Goal: Book appointment/travel/reservation

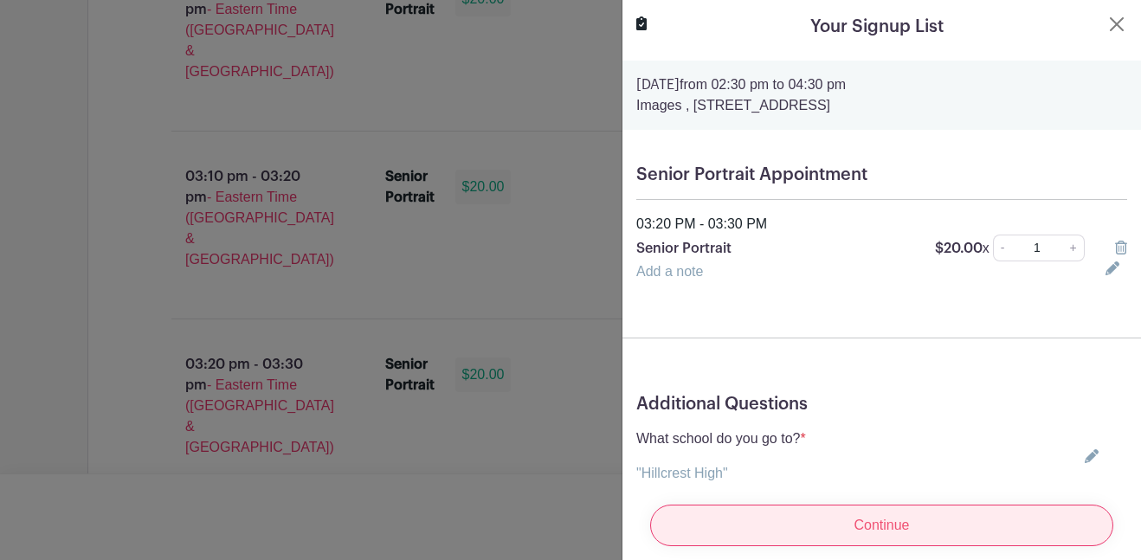
click at [787, 536] on input "Continue" at bounding box center [881, 526] width 463 height 42
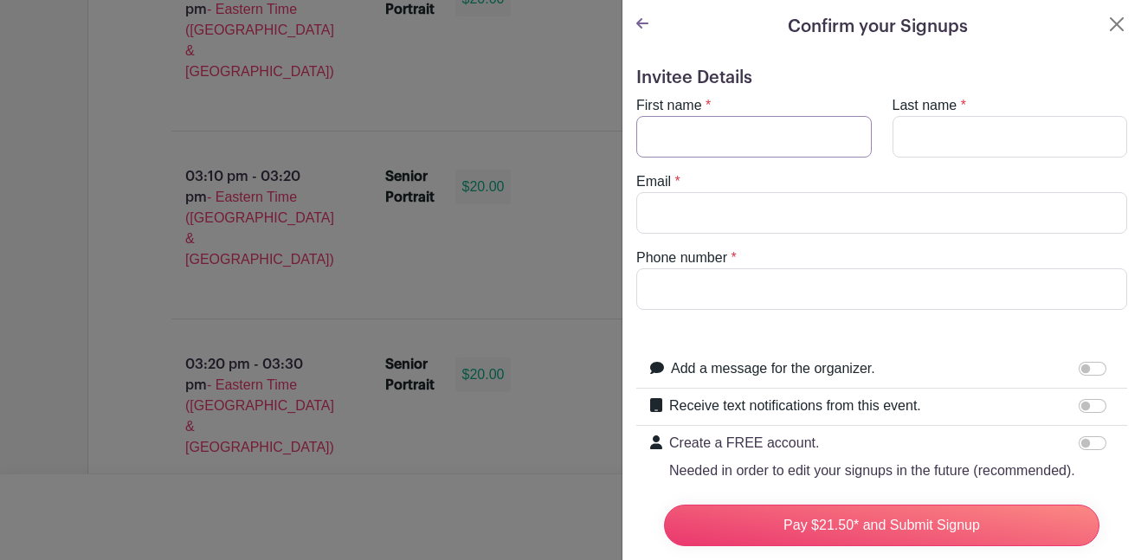
click at [744, 130] on input "First name" at bounding box center [753, 137] width 235 height 42
type input "jarius"
click at [917, 135] on input "Last name" at bounding box center [1009, 137] width 235 height 42
type input "[PERSON_NAME]"
click at [876, 198] on input "Email" at bounding box center [881, 213] width 491 height 42
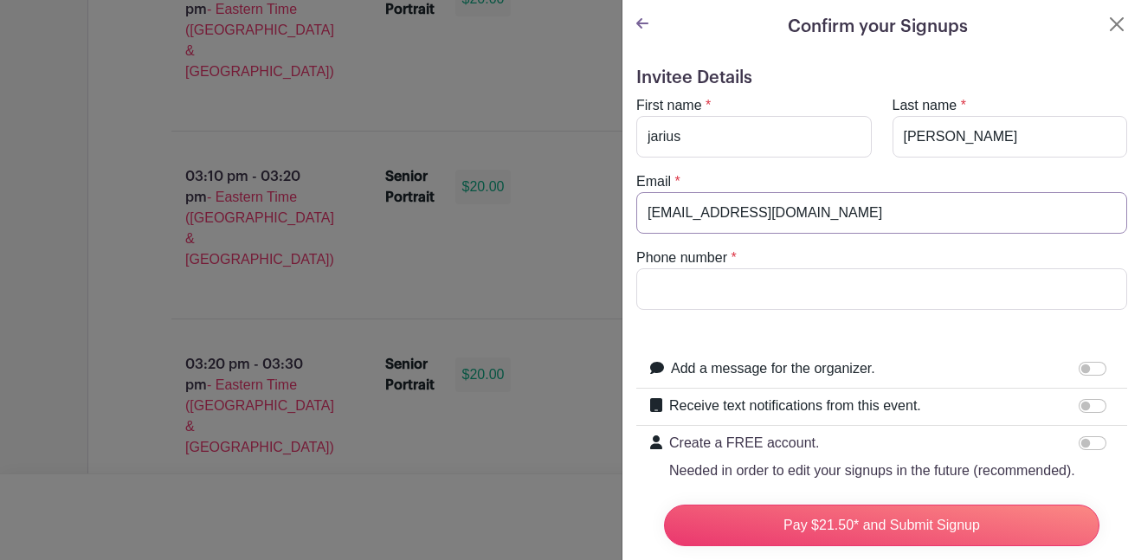
type input "[EMAIL_ADDRESS][DOMAIN_NAME]"
click at [763, 293] on input "Phone number" at bounding box center [881, 289] width 491 height 42
type input "8647879147"
click at [664, 505] on input "Pay $21.50* and Submit Signup" at bounding box center [881, 526] width 435 height 42
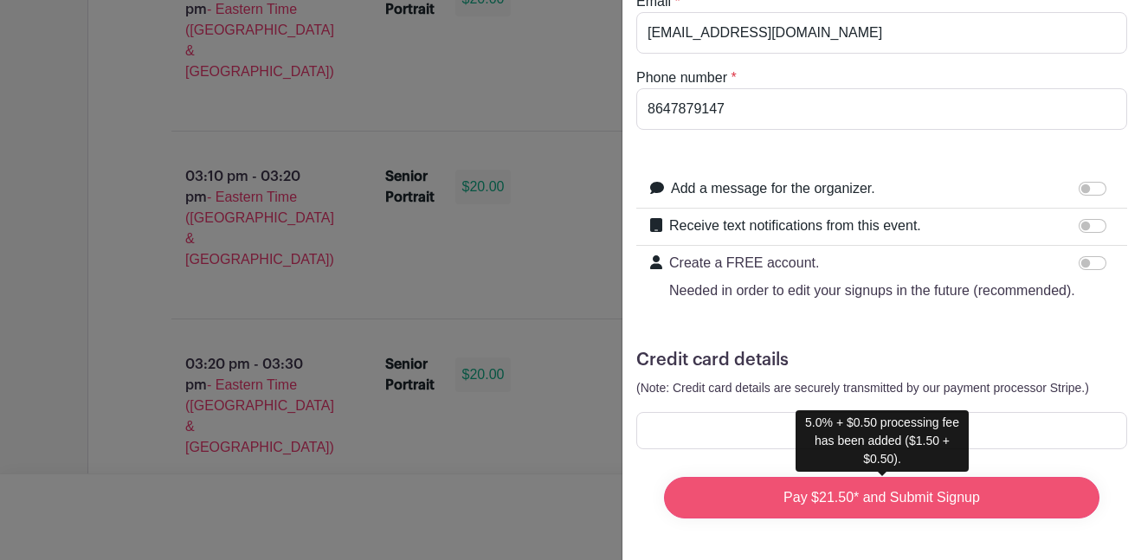
click at [881, 507] on input "Pay $21.50* and Submit Signup" at bounding box center [881, 498] width 435 height 42
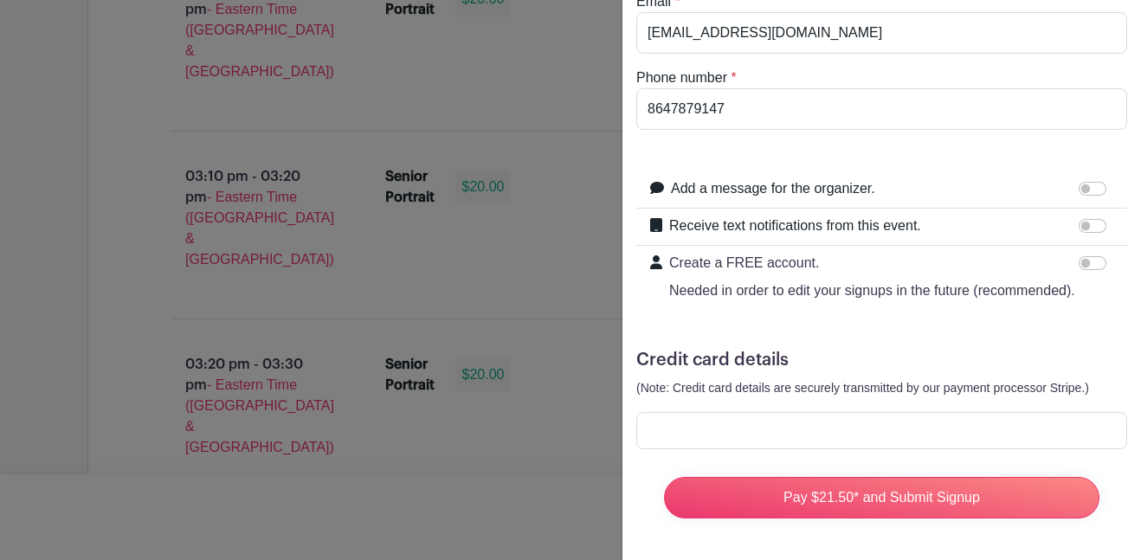
scroll to position [0, 0]
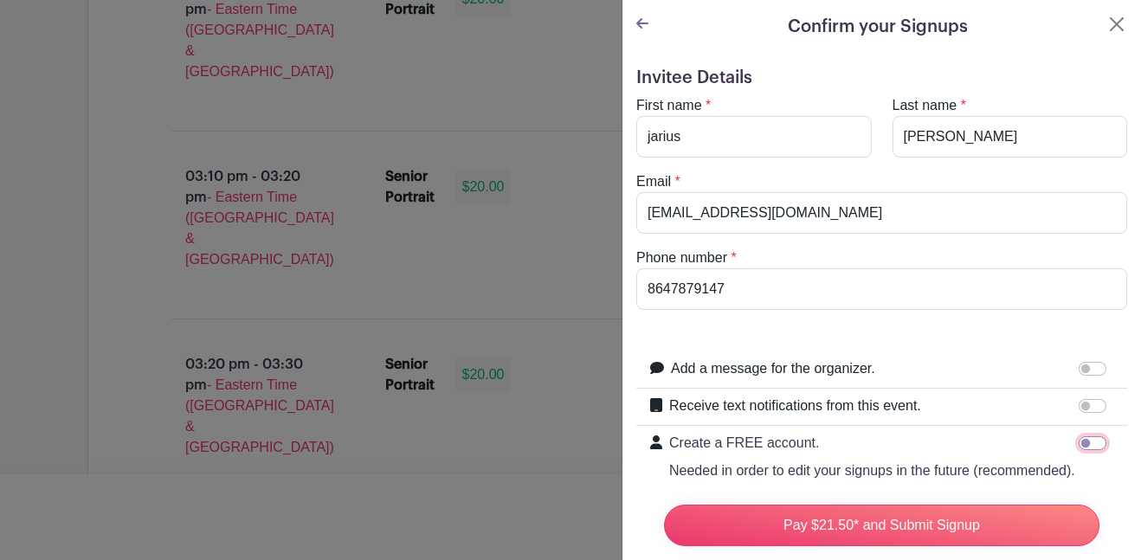
click at [1086, 439] on input "Create a FREE account. Needed in order to edit your signups in the future (reco…" at bounding box center [1093, 443] width 28 height 14
checkbox input "true"
click at [642, 23] on icon at bounding box center [642, 23] width 12 height 10
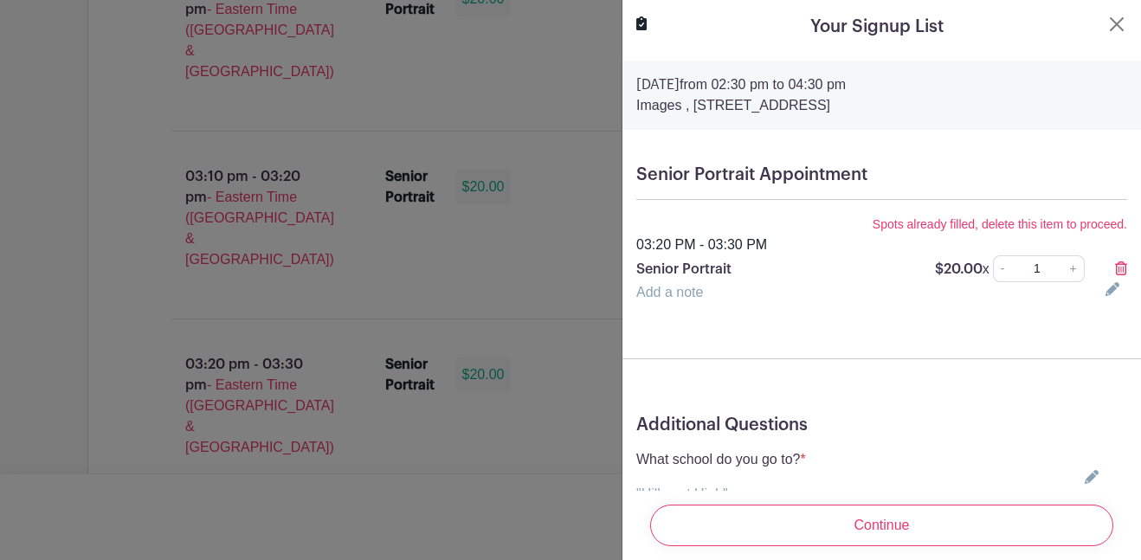
scroll to position [70, 0]
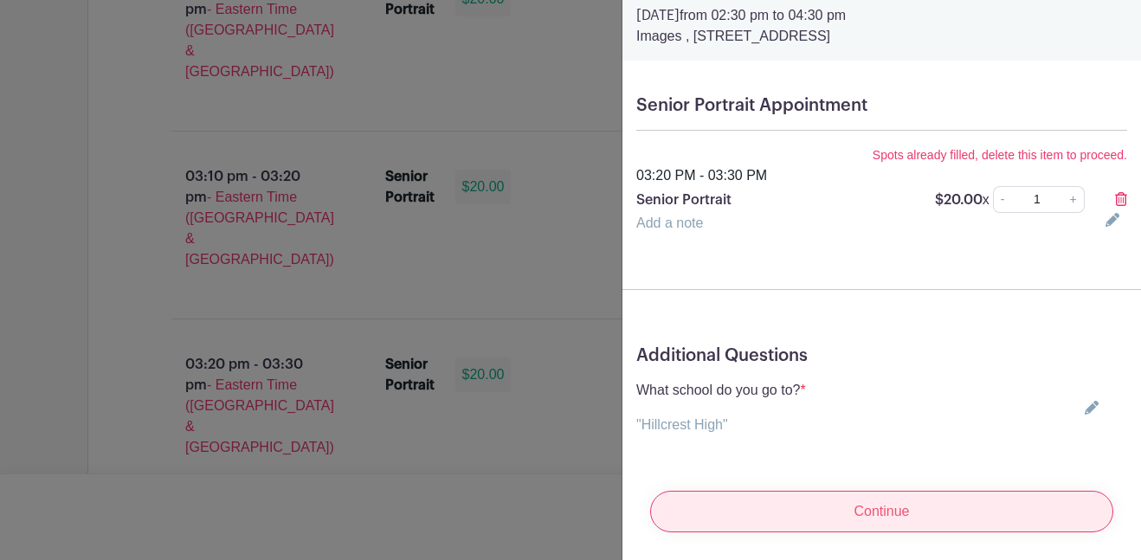
click at [754, 510] on input "Continue" at bounding box center [881, 512] width 463 height 42
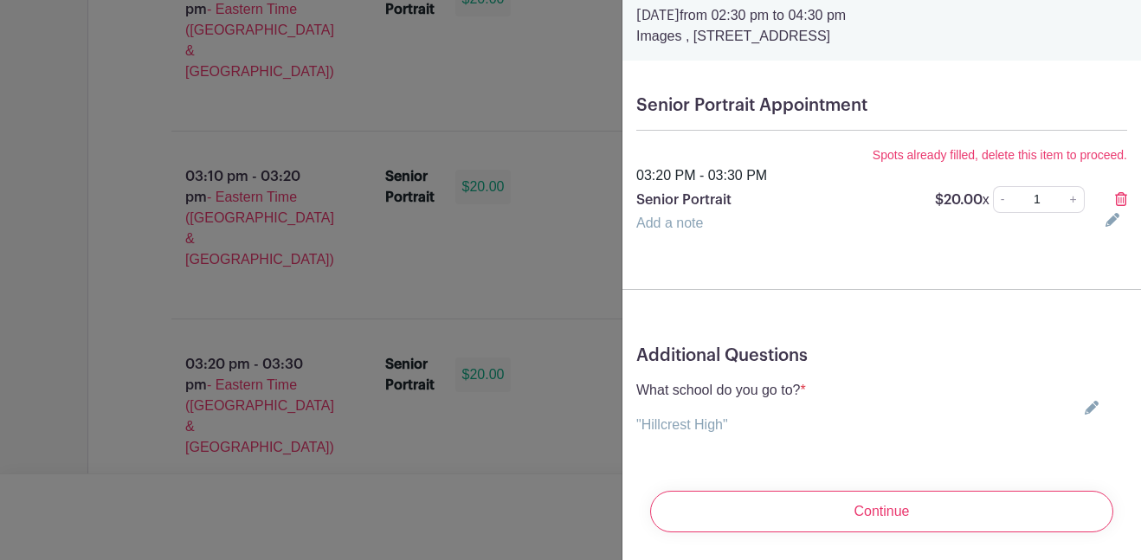
click at [1062, 190] on input "1" at bounding box center [1036, 199] width 53 height 27
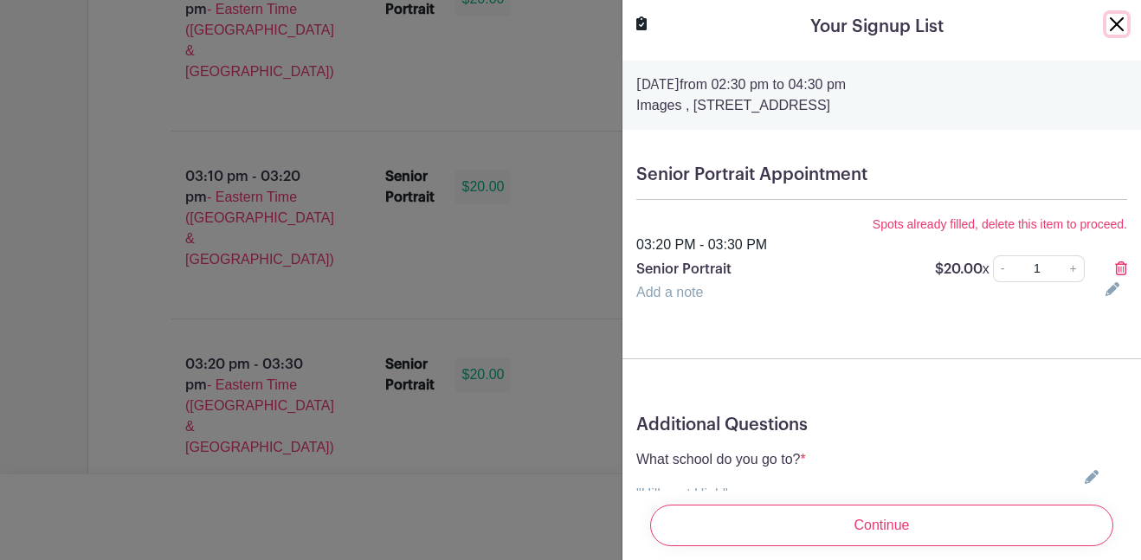
click at [1108, 15] on button "Close" at bounding box center [1116, 24] width 21 height 21
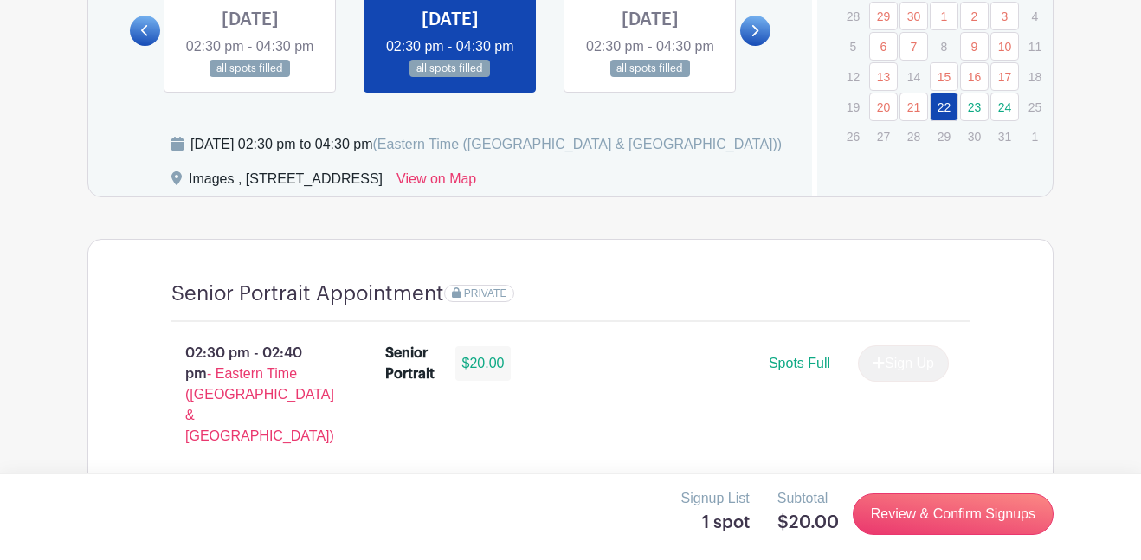
scroll to position [862, 0]
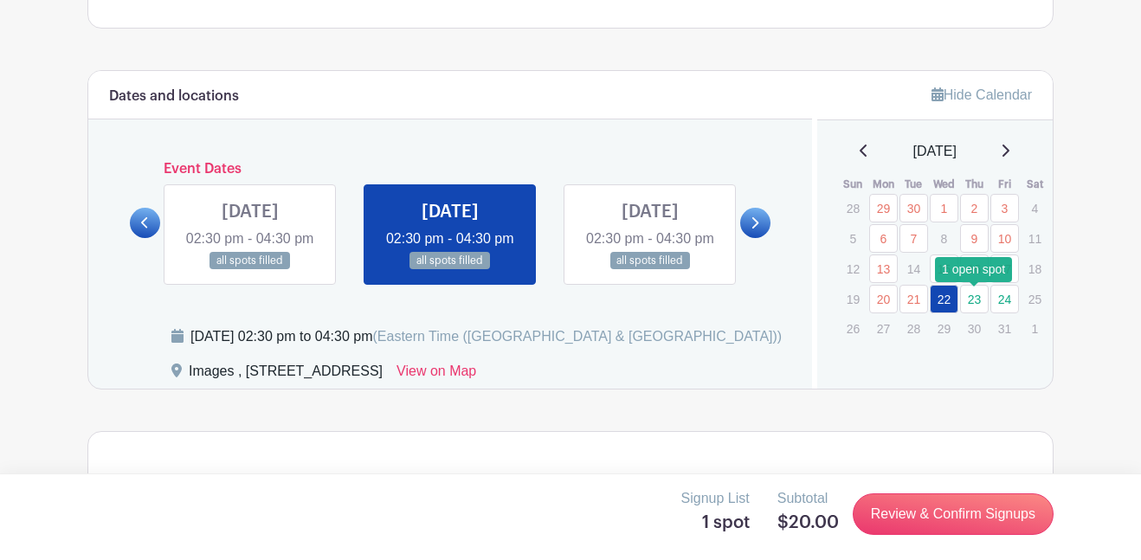
click at [971, 312] on link "23" at bounding box center [974, 299] width 29 height 29
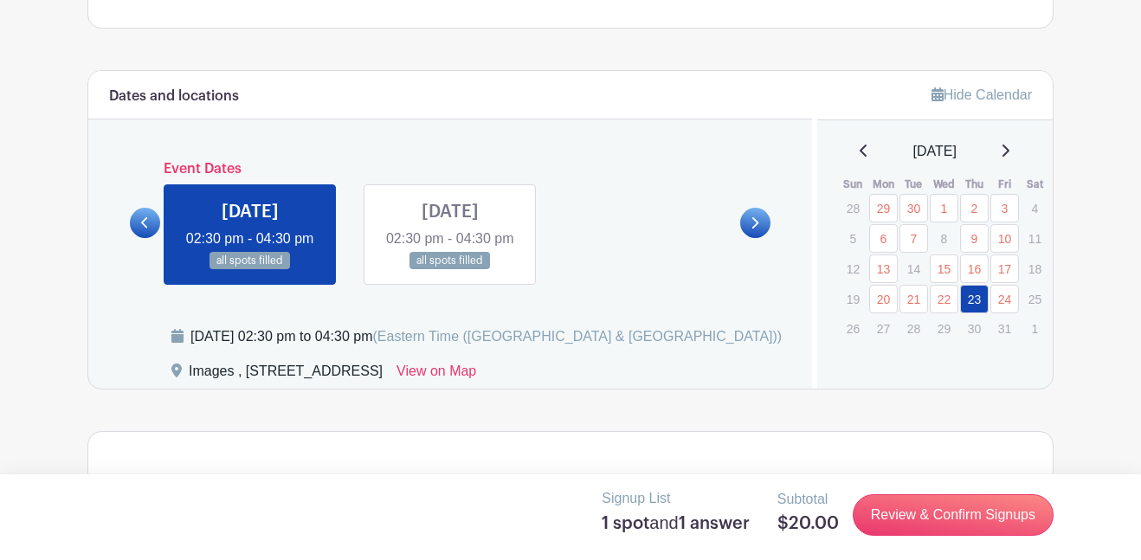
click at [1016, 158] on div "[DATE]" at bounding box center [935, 151] width 195 height 21
click at [1009, 157] on icon at bounding box center [1005, 151] width 9 height 14
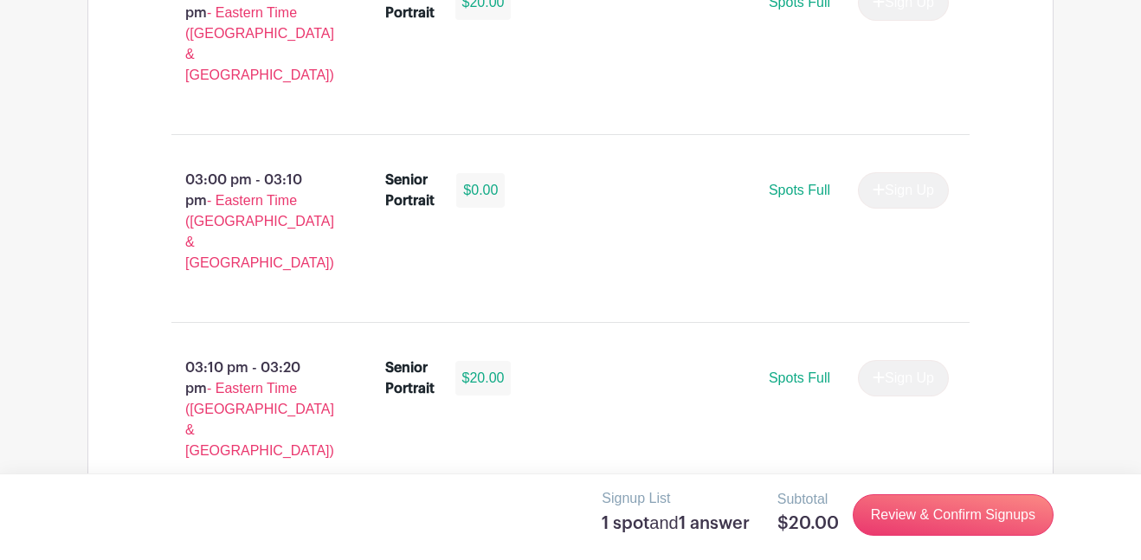
scroll to position [1793, 0]
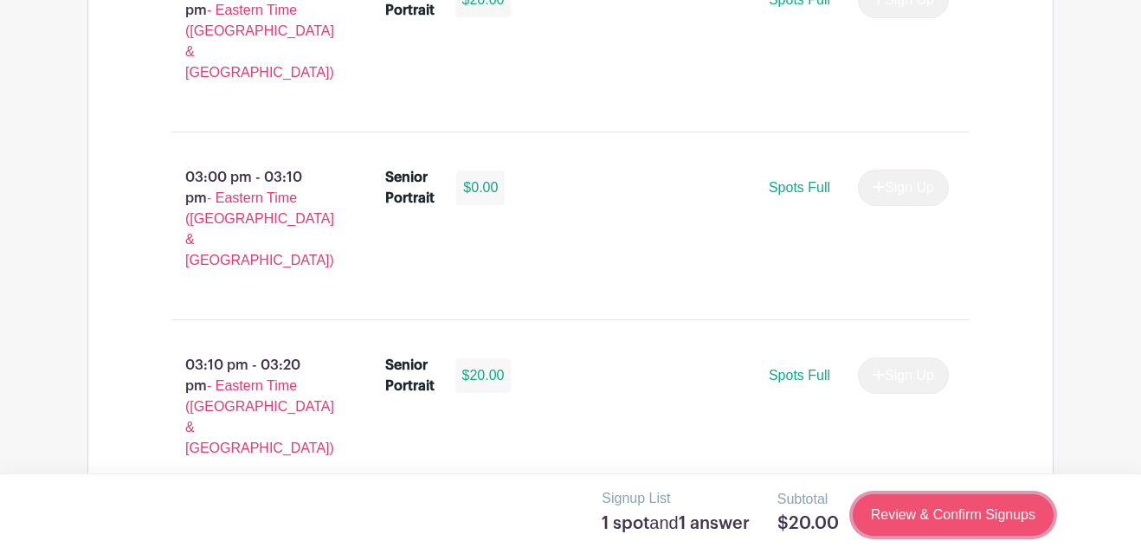
click at [877, 527] on link "Review & Confirm Signups" at bounding box center [953, 515] width 201 height 42
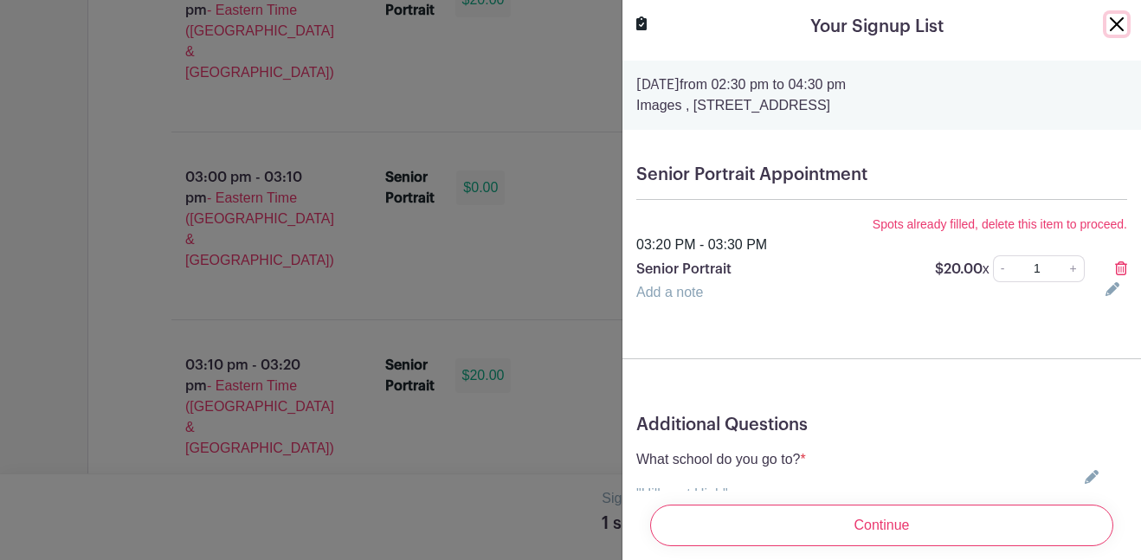
click at [1116, 25] on button "Close" at bounding box center [1116, 24] width 21 height 21
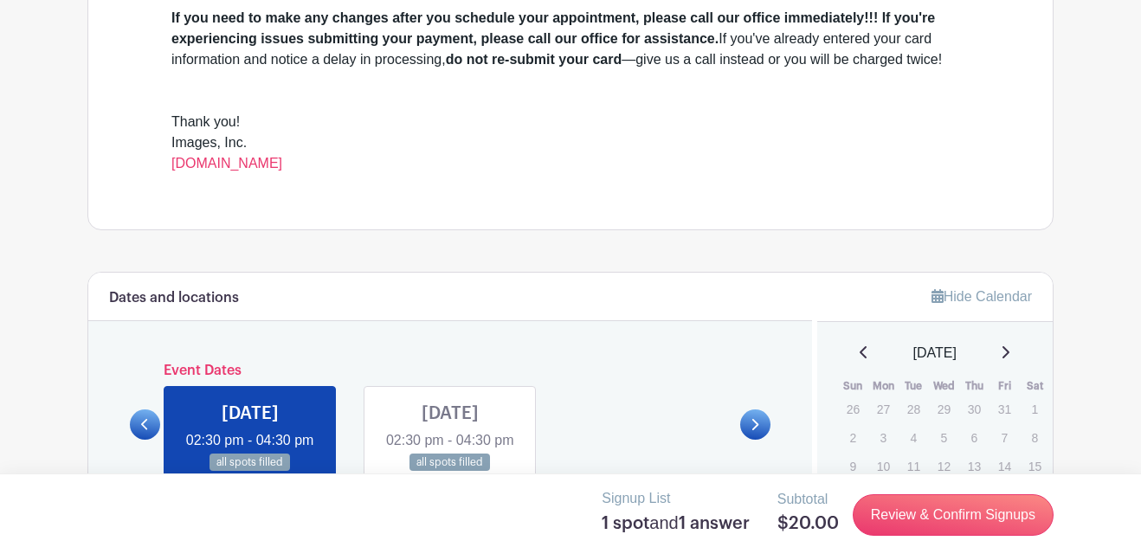
scroll to position [771, 0]
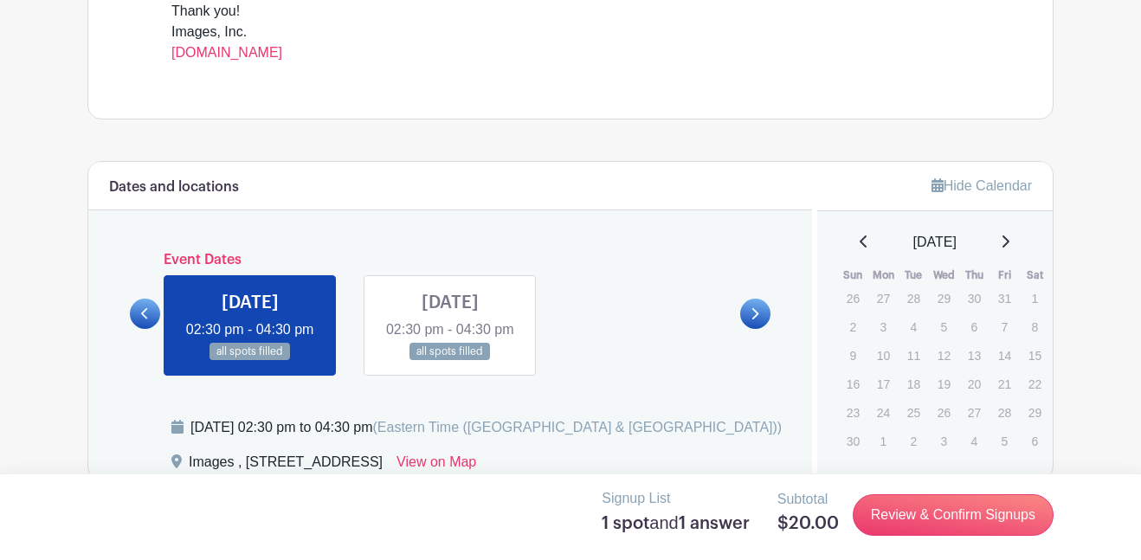
click at [860, 248] on icon at bounding box center [863, 241] width 7 height 12
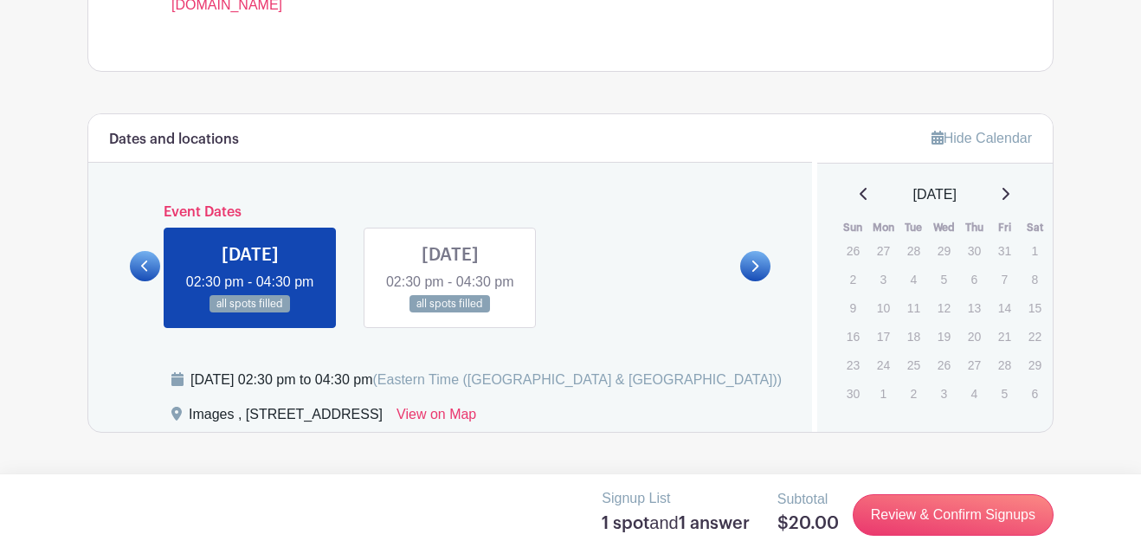
scroll to position [823, 0]
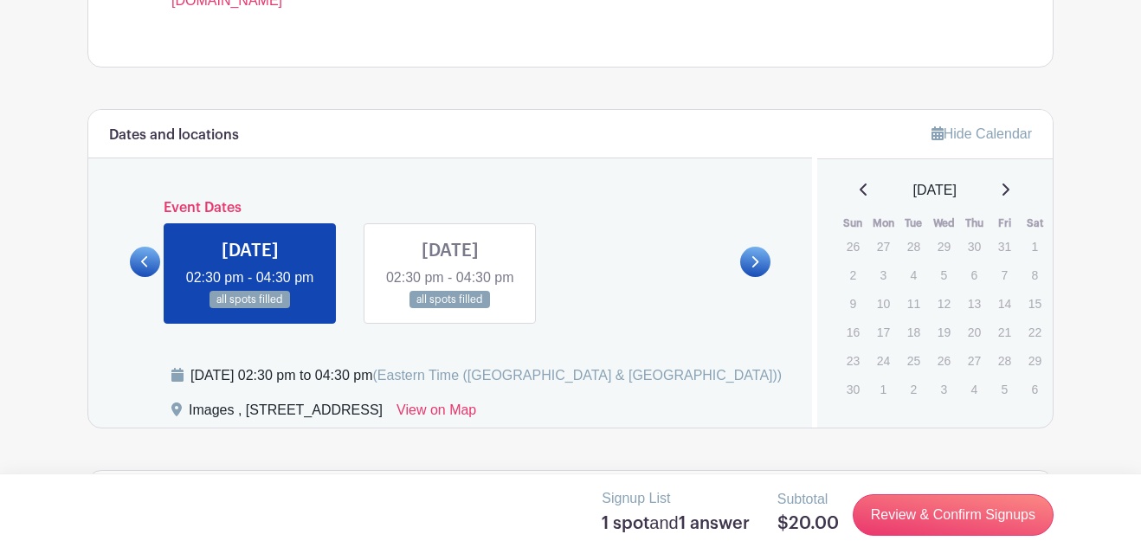
click at [860, 189] on icon at bounding box center [864, 190] width 9 height 14
